Goal: Transaction & Acquisition: Purchase product/service

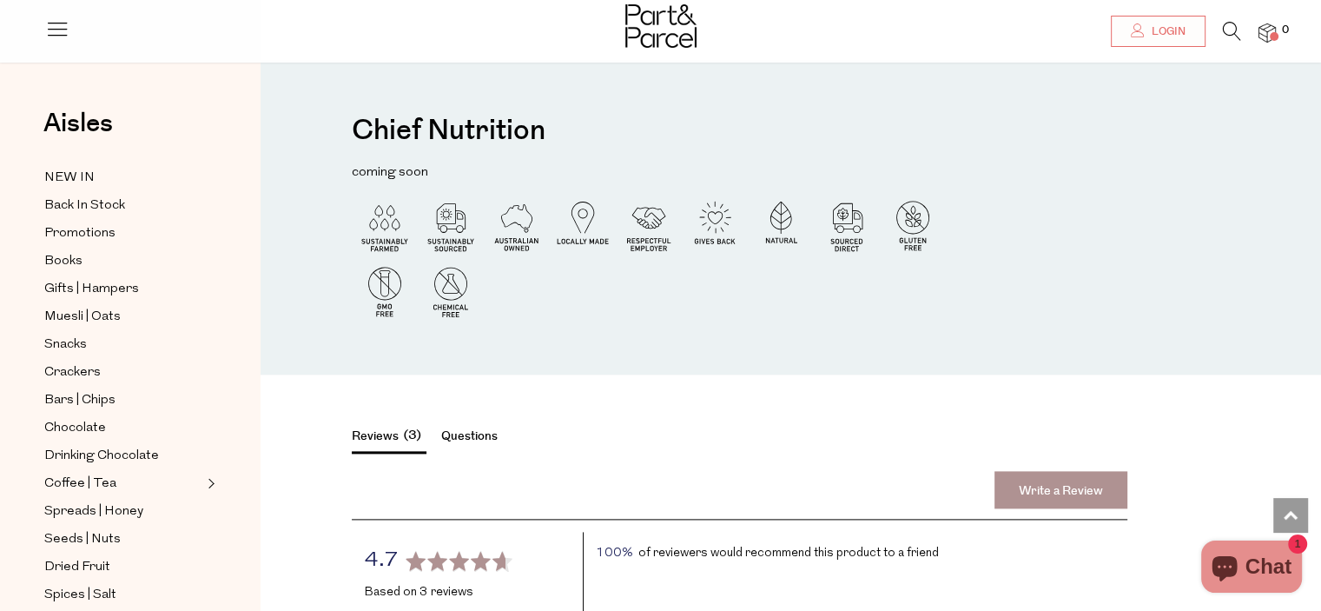
scroll to position [2084, 0]
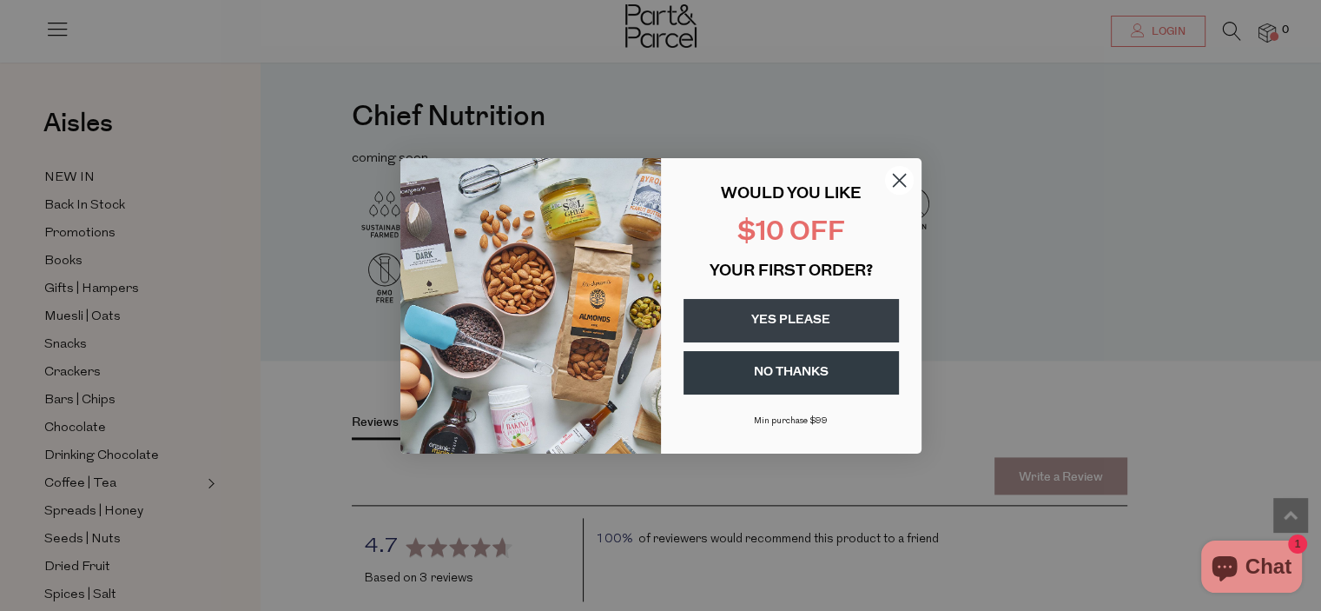
click at [900, 174] on circle "Close dialog" at bounding box center [898, 179] width 29 height 29
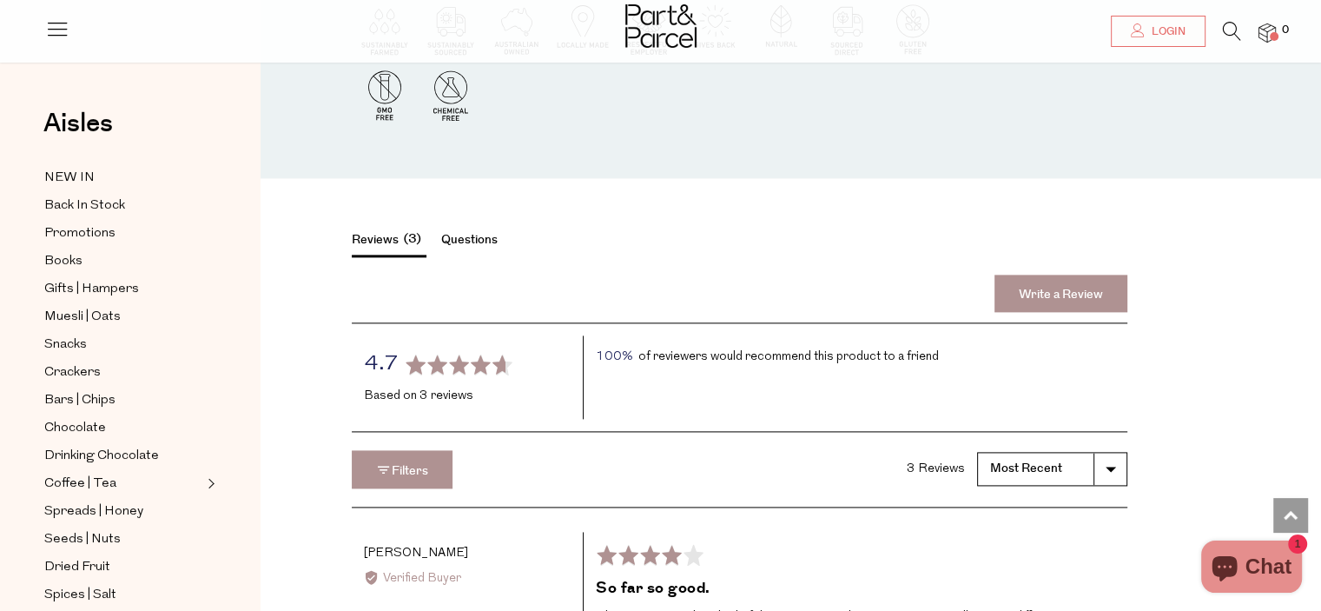
scroll to position [2258, 0]
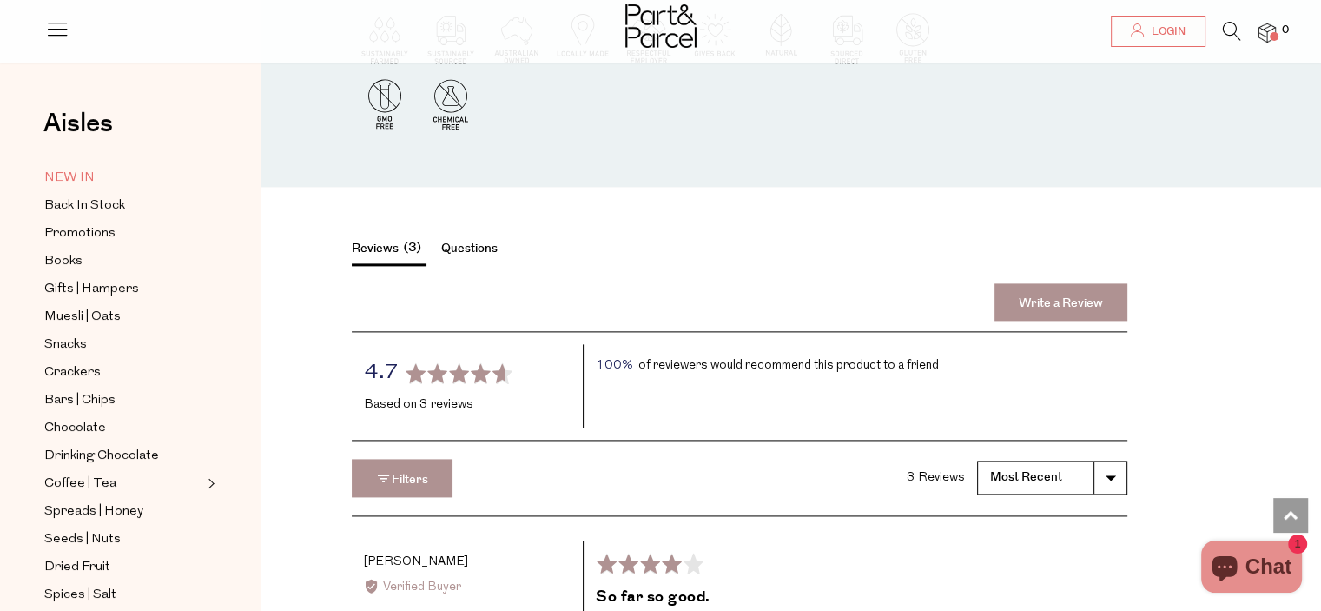
click at [59, 180] on span "NEW IN" at bounding box center [69, 178] width 50 height 21
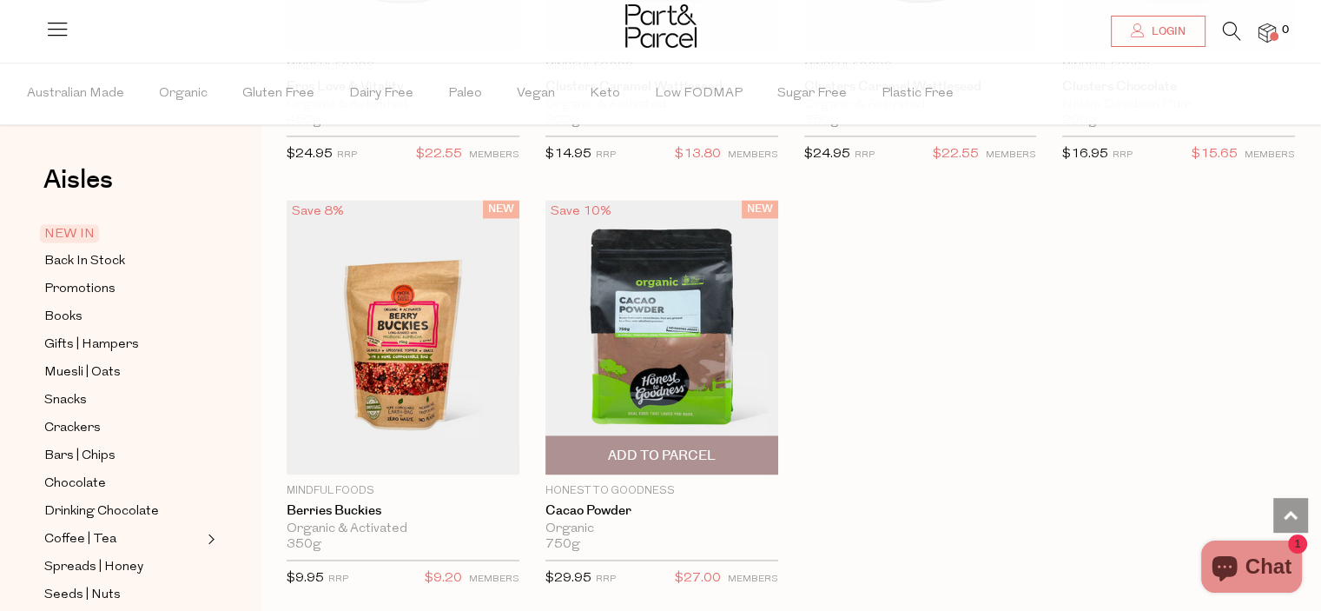
scroll to position [2606, 0]
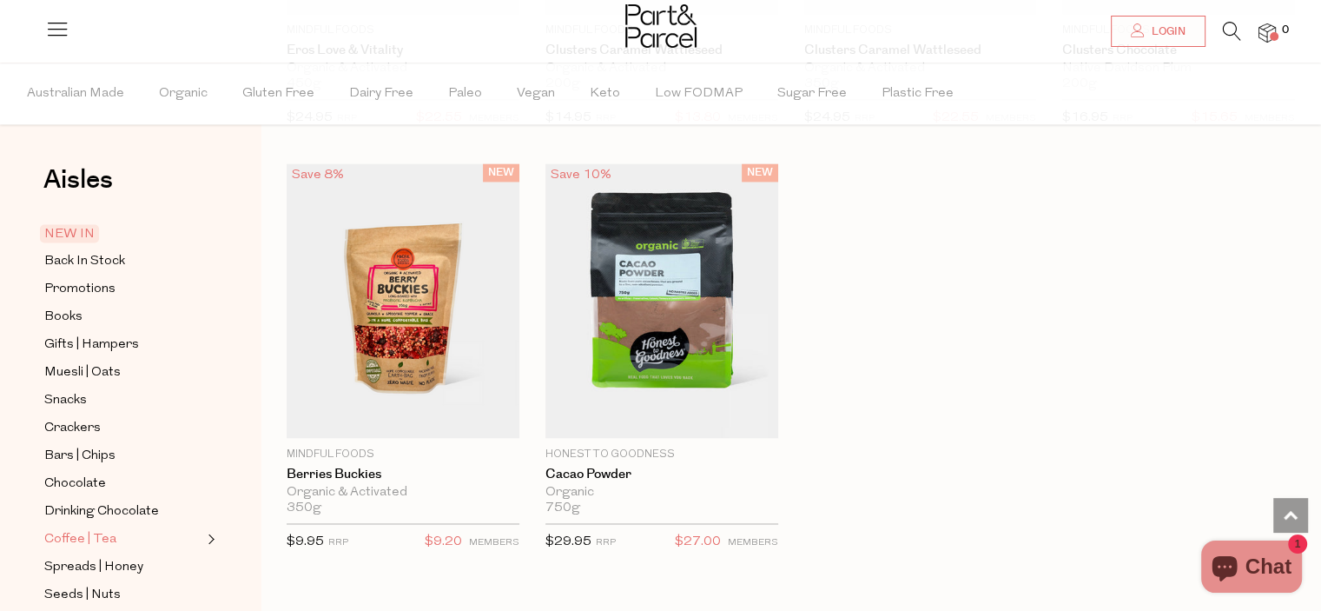
click at [62, 533] on span "Coffee | Tea" at bounding box center [80, 539] width 72 height 21
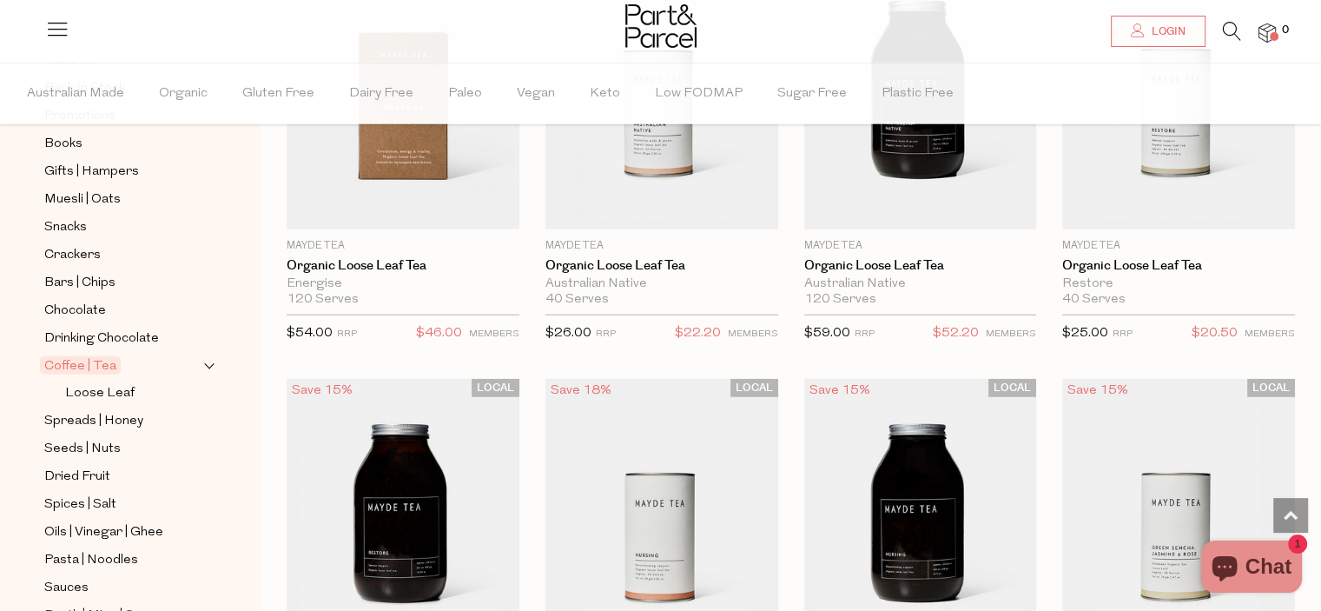
scroll to position [4690, 0]
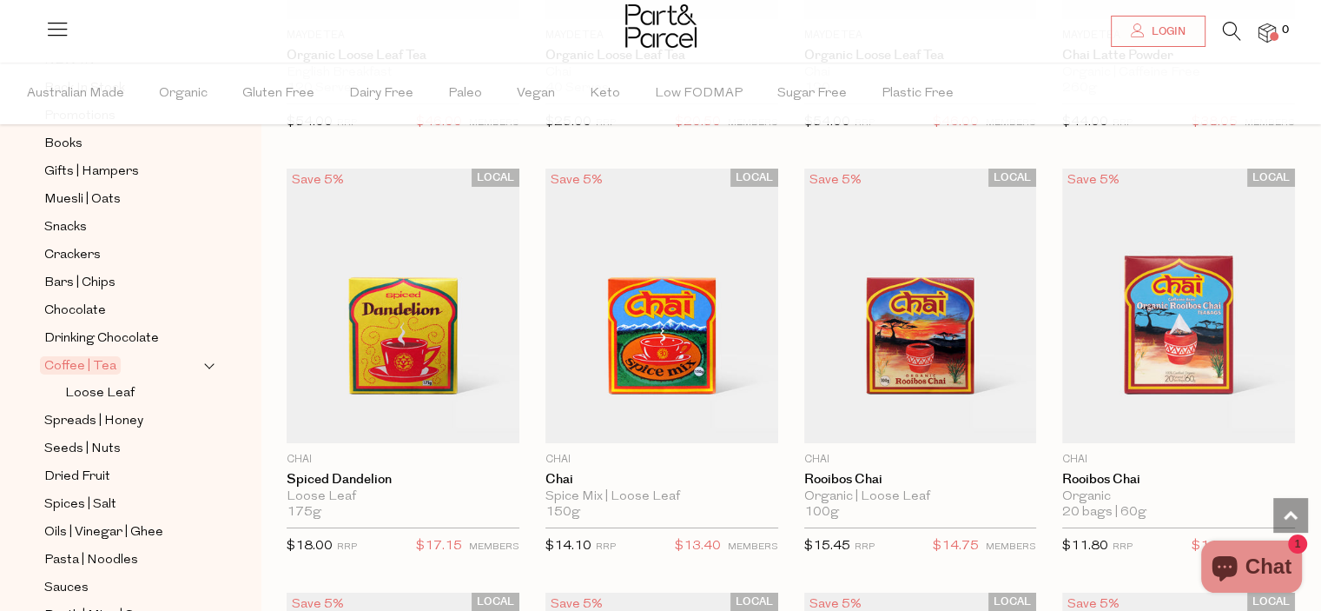
scroll to position [5993, 0]
